Goal: Obtain resource: Download file/media

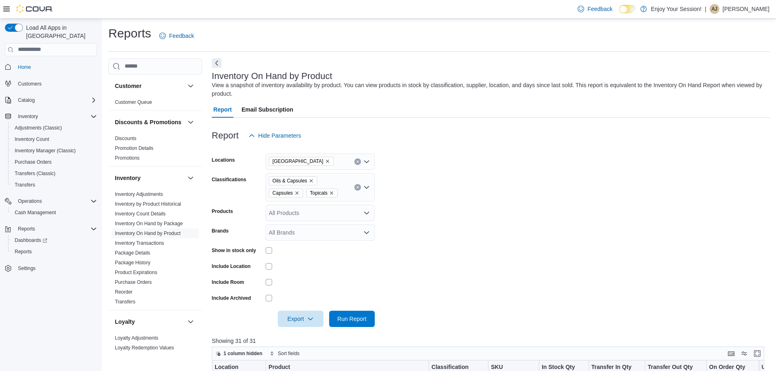
click at [500, 195] on form "Locations [GEOGRAPHIC_DATA] Classifications Oils & Capsules Capsules Topicals P…" at bounding box center [491, 235] width 558 height 183
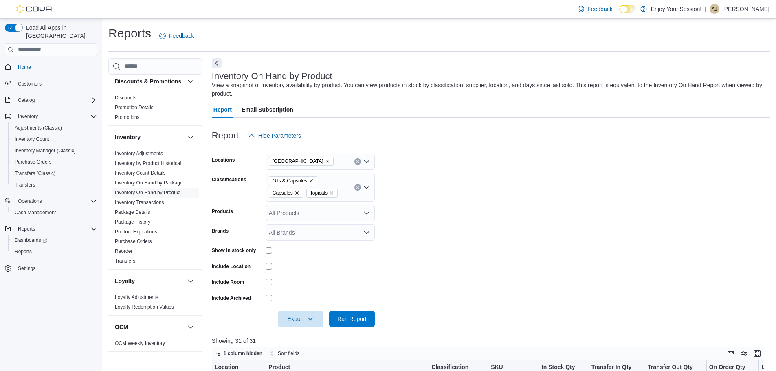
click at [333, 192] on icon "Remove Topicals from selection in this group" at bounding box center [331, 193] width 5 height 5
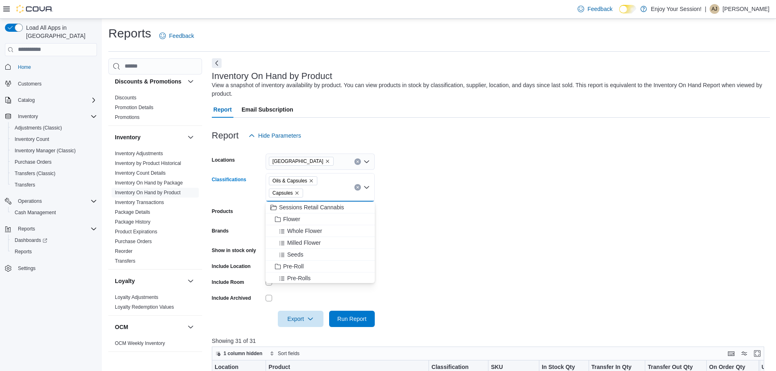
click at [312, 181] on icon "Remove Oils & Capsules from selection in this group" at bounding box center [311, 181] width 5 height 5
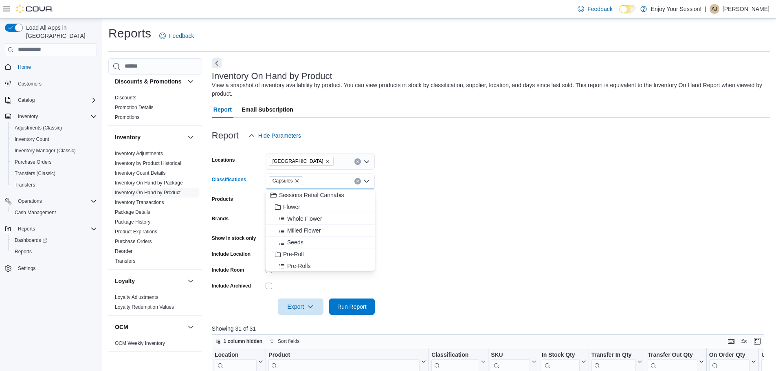
click at [295, 180] on icon "Remove Capsules from selection in this group" at bounding box center [297, 181] width 5 height 5
click at [298, 179] on div "All Classifications Combo box. Selected. Combo box input. All Classifications. …" at bounding box center [320, 181] width 109 height 16
type input "***"
click at [337, 194] on div "Concentrates" at bounding box center [320, 195] width 99 height 8
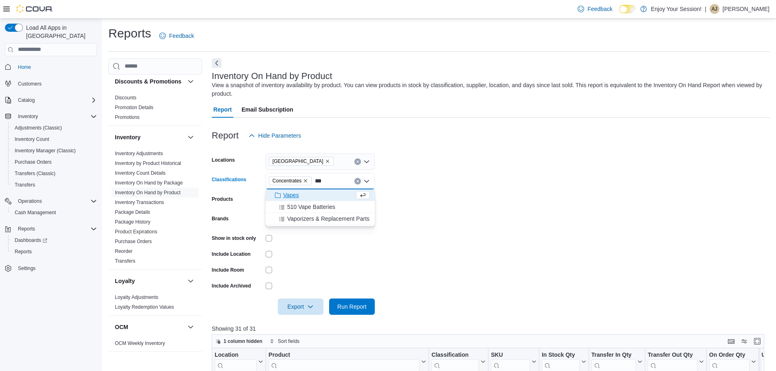
type input "***"
click at [335, 192] on div "Vapes" at bounding box center [313, 195] width 84 height 8
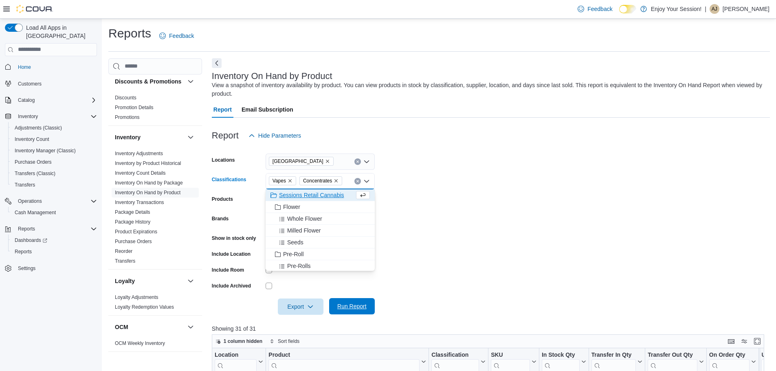
click at [367, 302] on span "Run Report" at bounding box center [352, 306] width 36 height 16
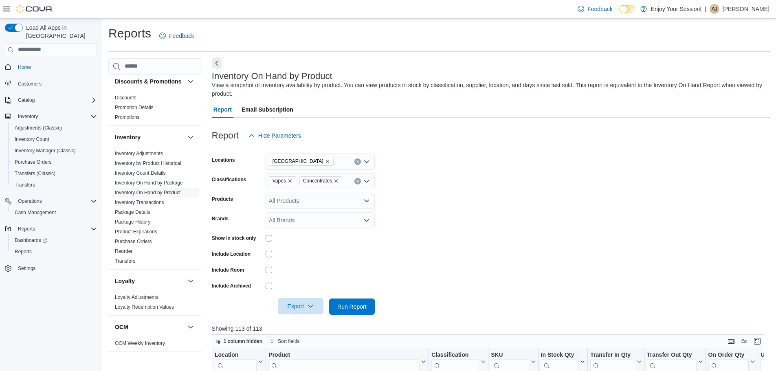
click at [289, 306] on span "Export" at bounding box center [301, 306] width 36 height 16
click at [302, 257] on span "Export to Excel" at bounding box center [302, 258] width 37 height 7
